Goal: Check status: Check status

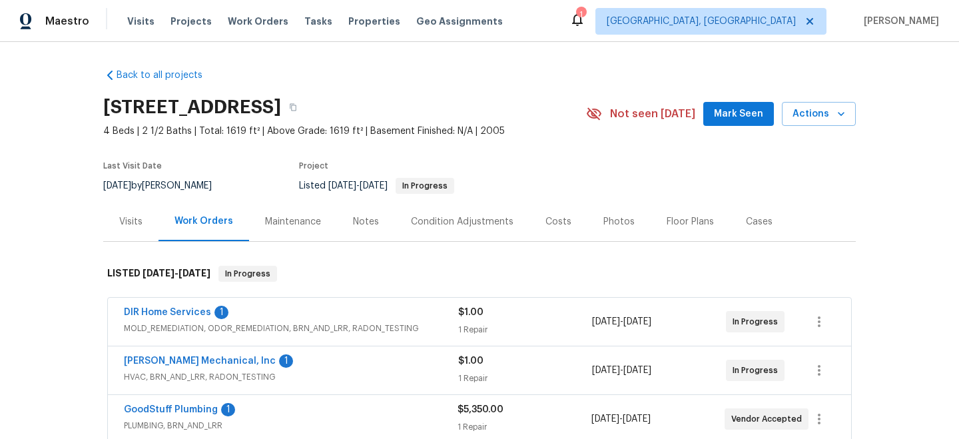
click at [357, 222] on div "Notes" at bounding box center [366, 221] width 26 height 13
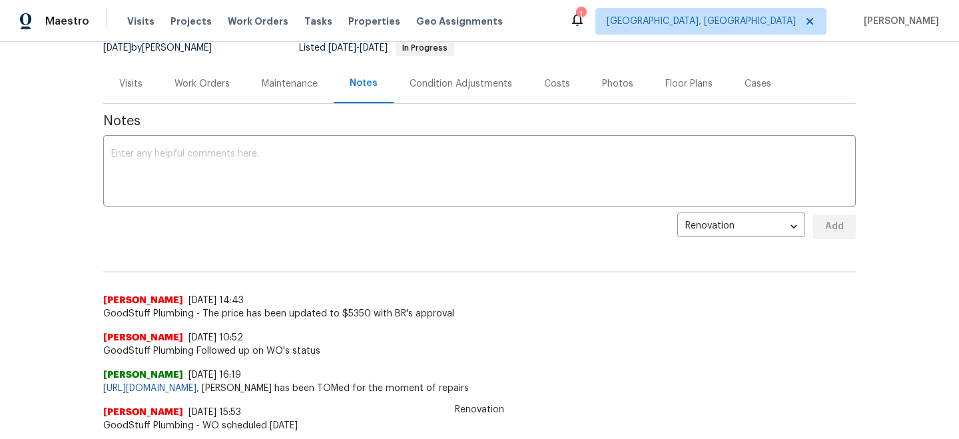
scroll to position [93, 0]
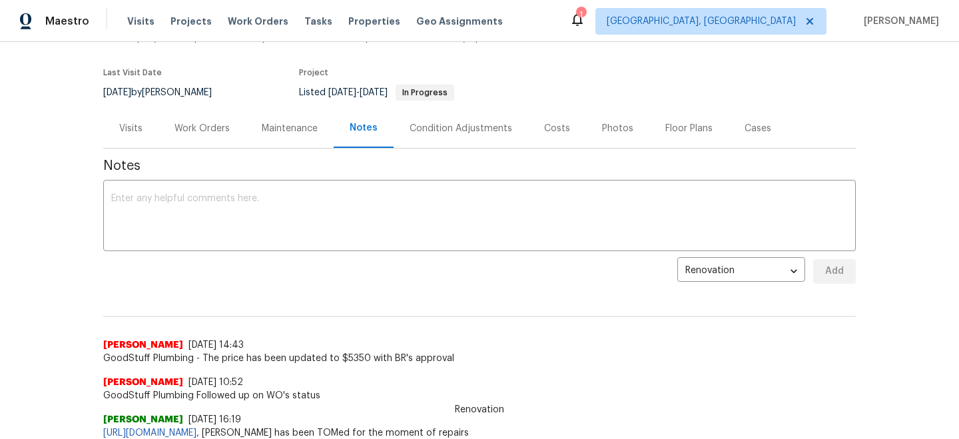
click at [280, 128] on div "Maintenance" at bounding box center [290, 128] width 56 height 13
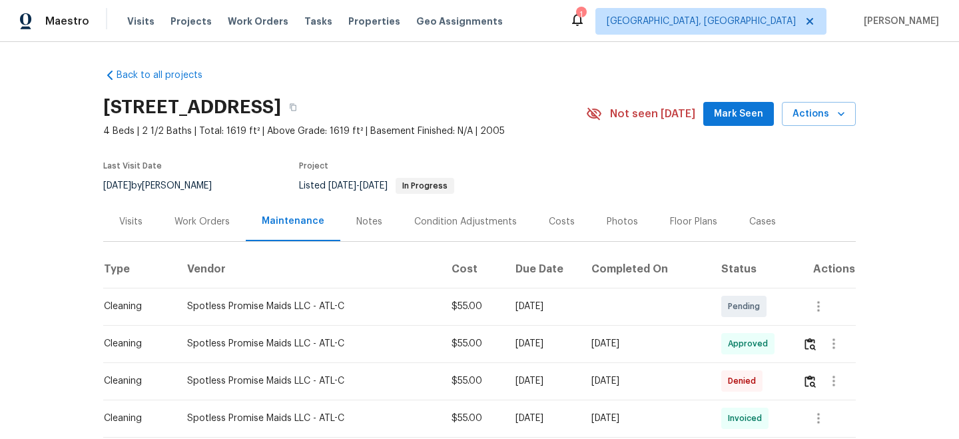
click at [194, 226] on div "Work Orders" at bounding box center [202, 221] width 55 height 13
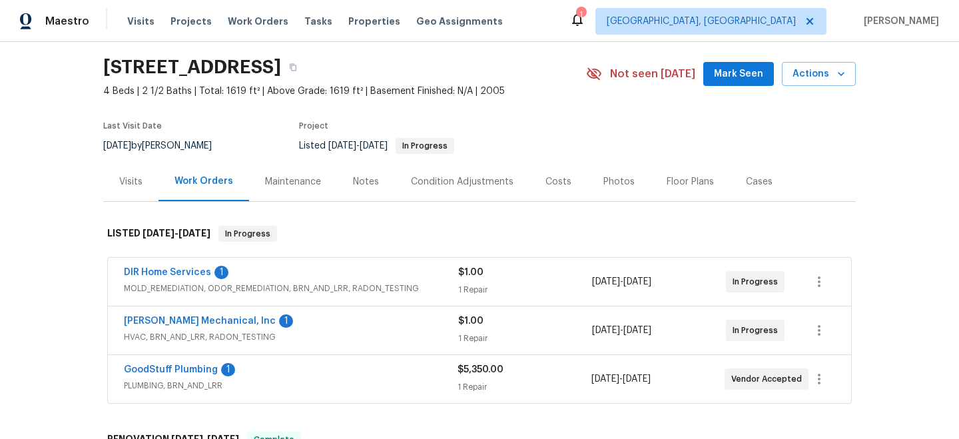
scroll to position [60, 0]
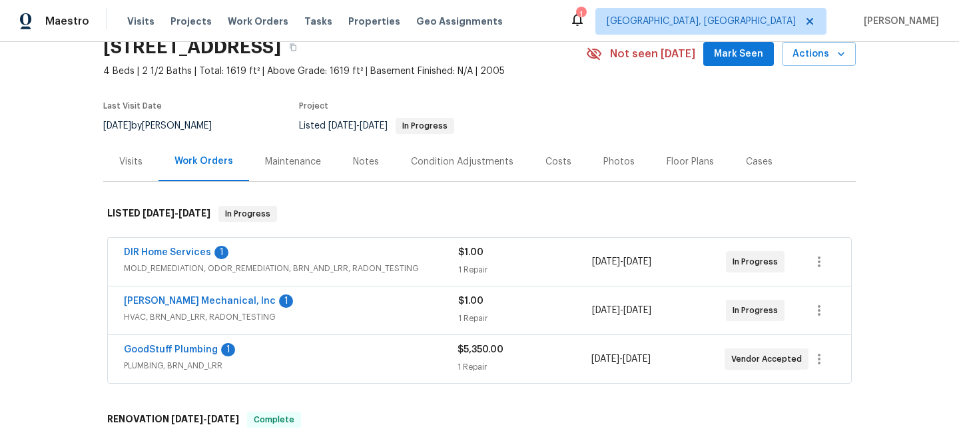
click at [437, 354] on div "GoodStuff Plumbing 1" at bounding box center [291, 351] width 334 height 16
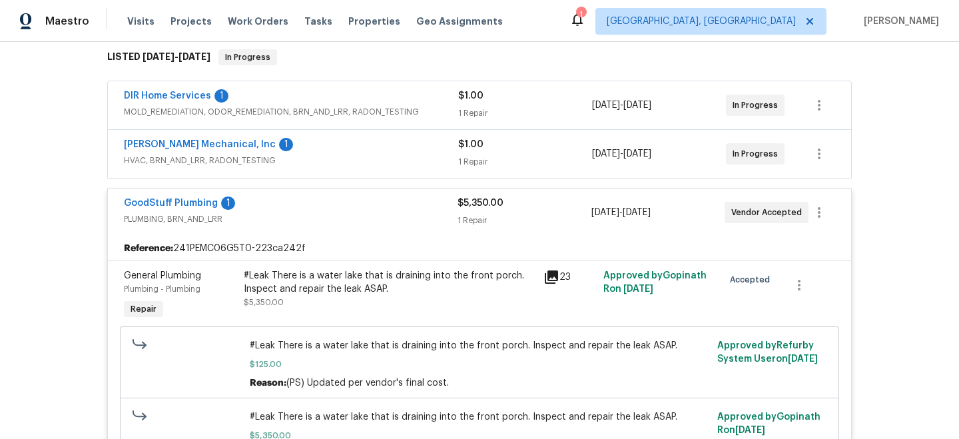
scroll to position [210, 0]
